Goal: Task Accomplishment & Management: Use online tool/utility

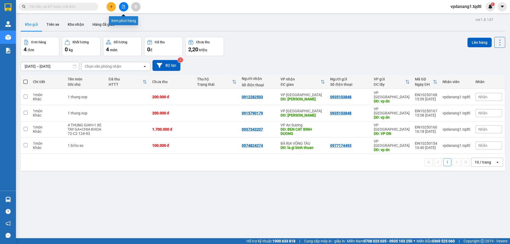
click at [123, 4] on button at bounding box center [123, 6] width 9 height 9
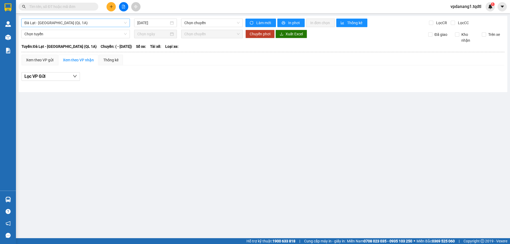
click at [83, 23] on span "Đà Lạt - Sài Gòn (QL 1A)" at bounding box center [75, 23] width 102 height 8
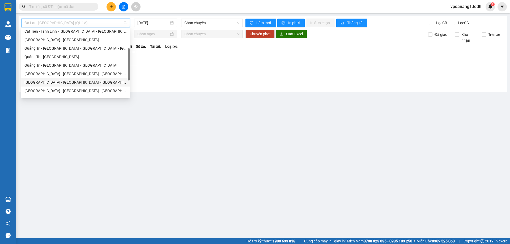
scroll to position [80, 0]
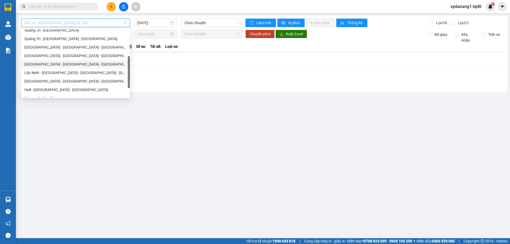
click at [92, 64] on div "Quảng Bình - Quảng Trị - Huế - Lộc Ninh" at bounding box center [75, 64] width 102 height 6
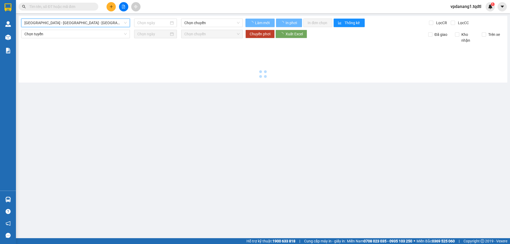
type input "[DATE]"
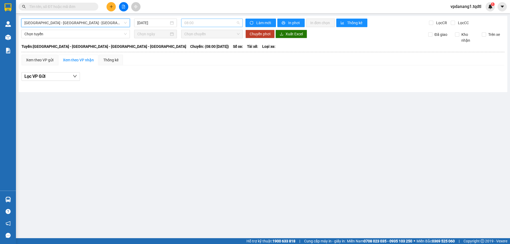
click at [202, 24] on span "08:00" at bounding box center [211, 23] width 55 height 8
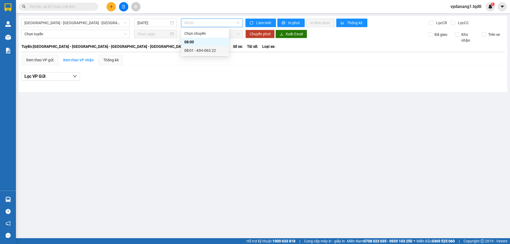
click at [212, 50] on div "08:01 - 43H-063.22" at bounding box center [204, 51] width 41 height 6
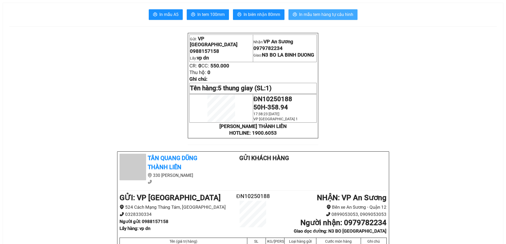
click at [321, 11] on span "In mẫu tem hàng tự cấu hình" at bounding box center [326, 14] width 54 height 7
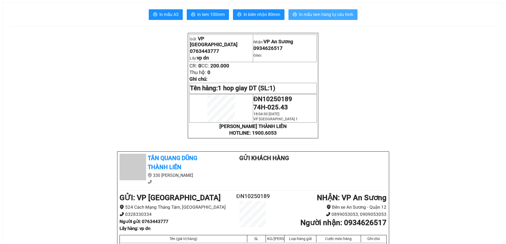
click at [332, 13] on span "In mẫu tem hàng tự cấu hình" at bounding box center [326, 14] width 54 height 7
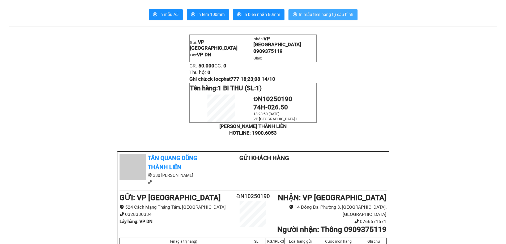
click at [315, 12] on span "In mẫu tem hàng tự cấu hình" at bounding box center [326, 14] width 54 height 7
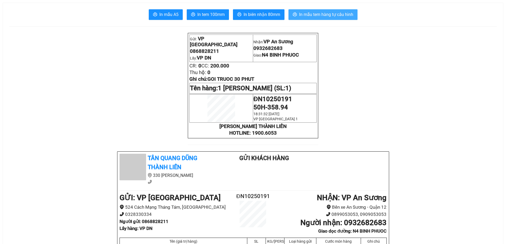
click at [325, 11] on button "In mẫu tem hàng tự cấu hình" at bounding box center [322, 14] width 69 height 11
